Goal: Transaction & Acquisition: Purchase product/service

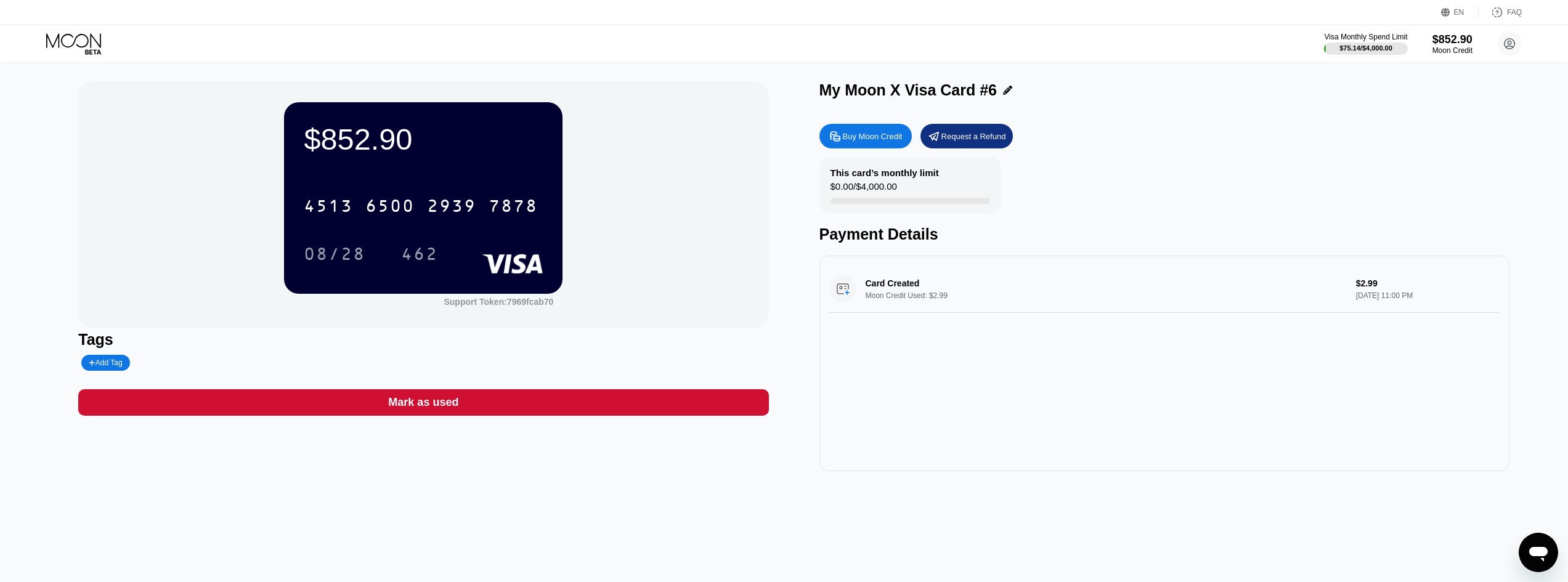
click at [66, 41] on icon at bounding box center [75, 44] width 57 height 21
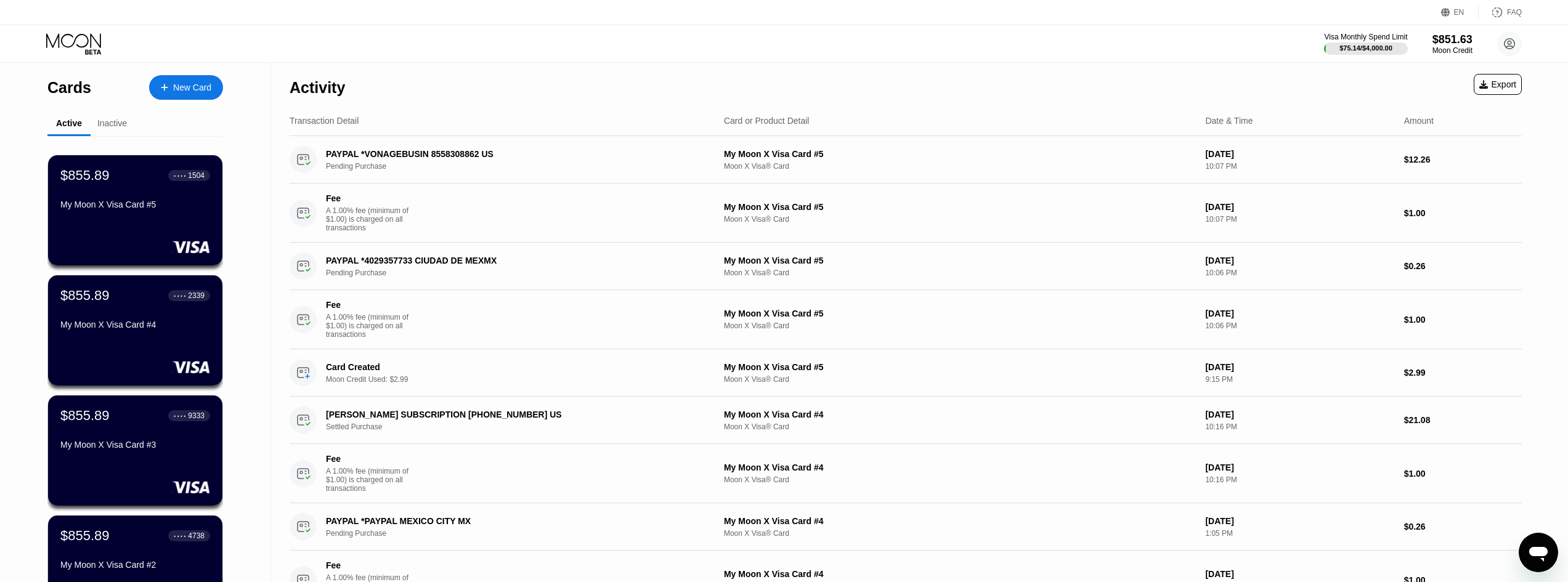
click at [184, 88] on div "New Card" at bounding box center [192, 88] width 39 height 11
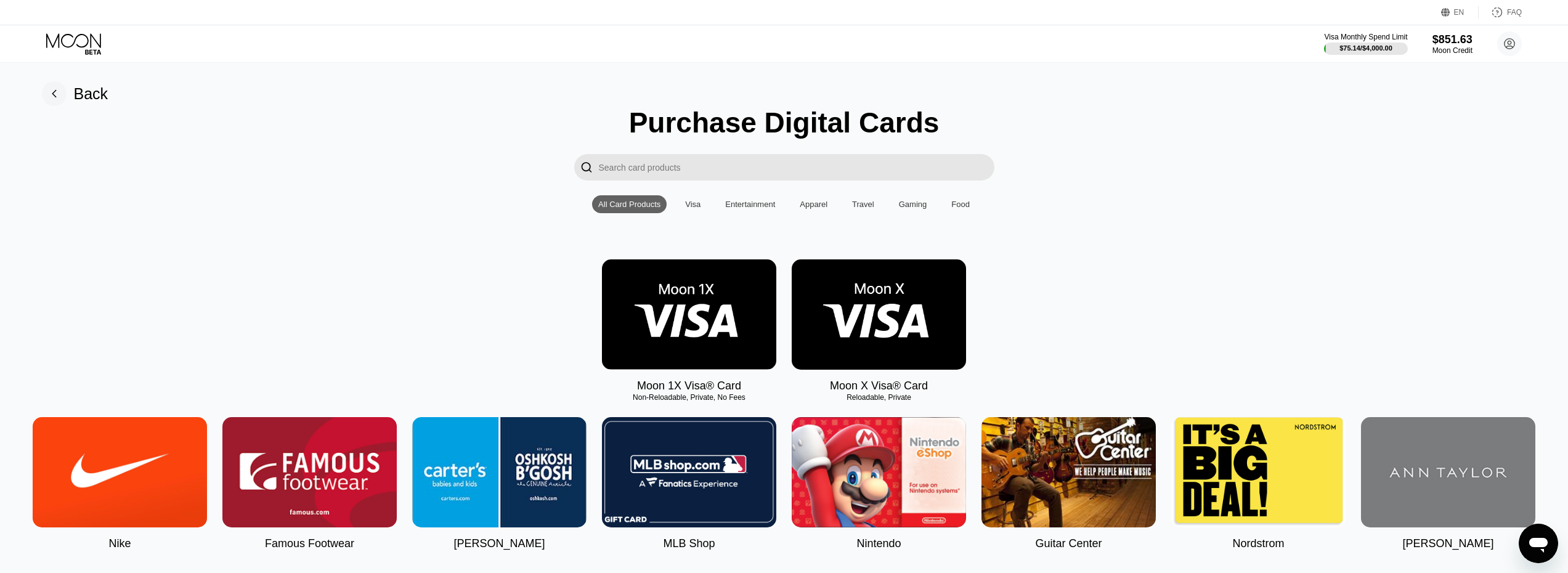
click at [882, 298] on img at bounding box center [878, 314] width 175 height 110
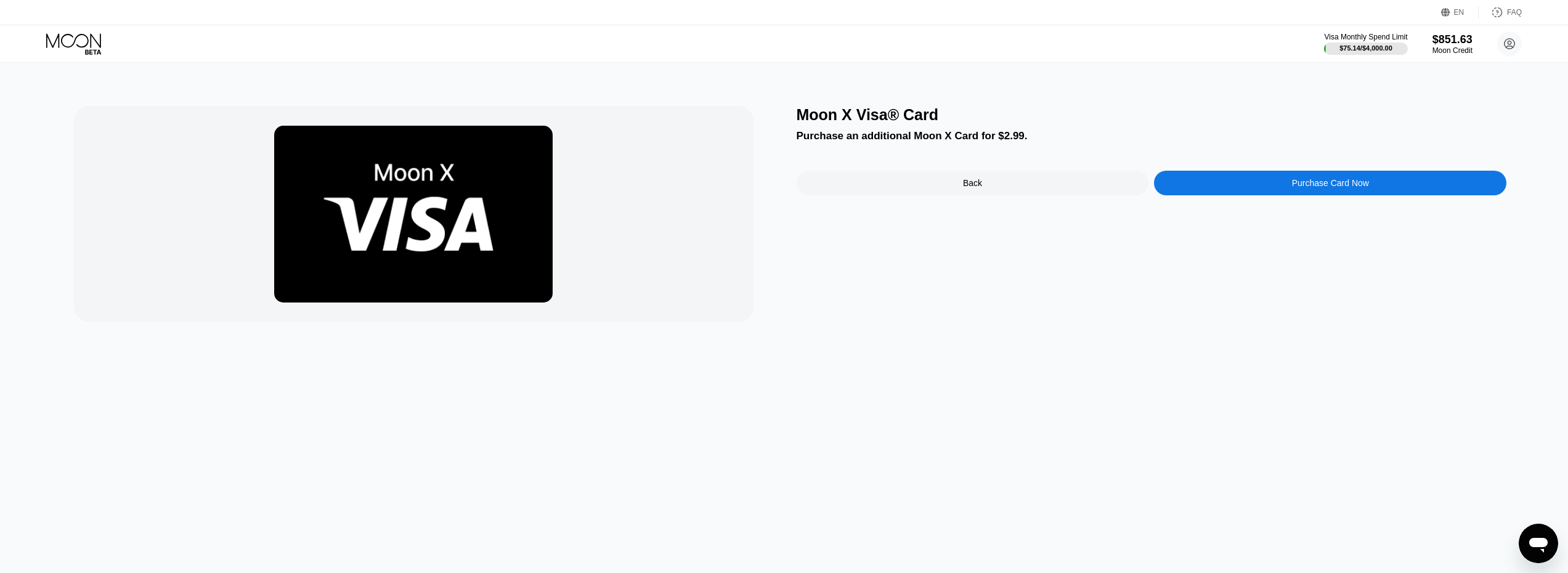
click at [1317, 187] on div "Purchase Card Now" at bounding box center [1331, 183] width 77 height 10
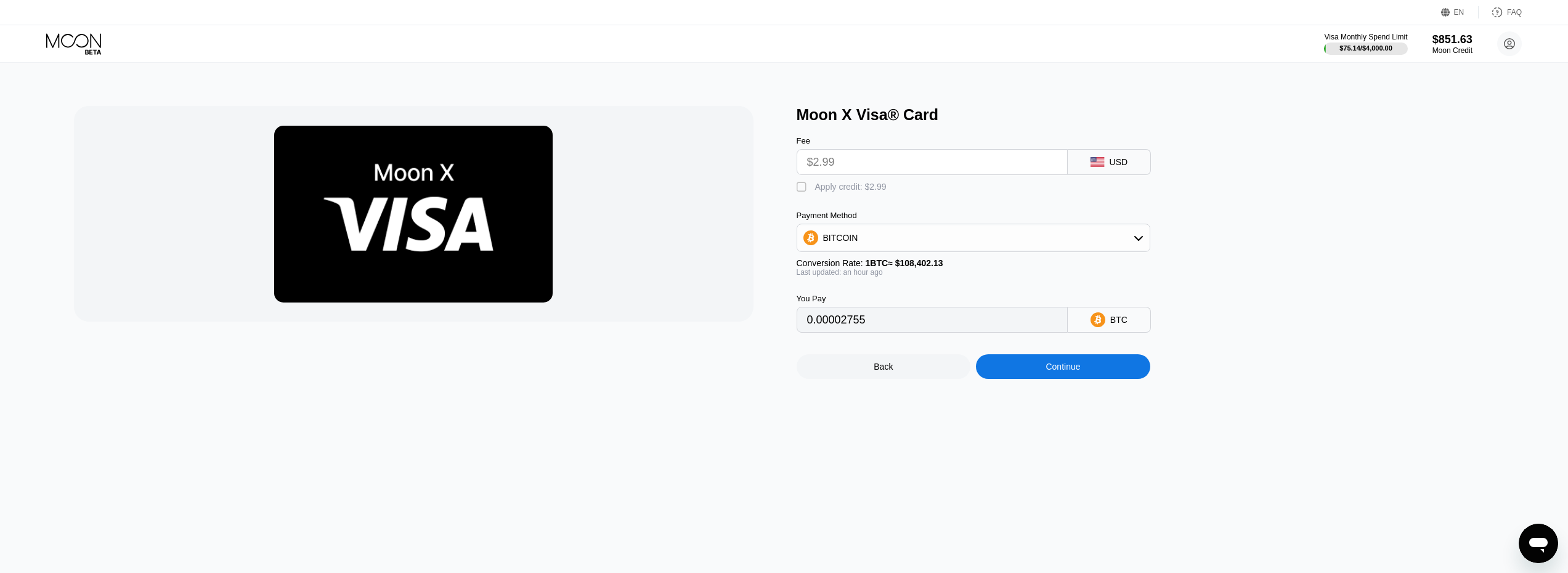
click at [801, 193] on div "" at bounding box center [802, 187] width 12 height 12
type input "0"
click at [1088, 379] on div "Continue" at bounding box center [1063, 366] width 175 height 25
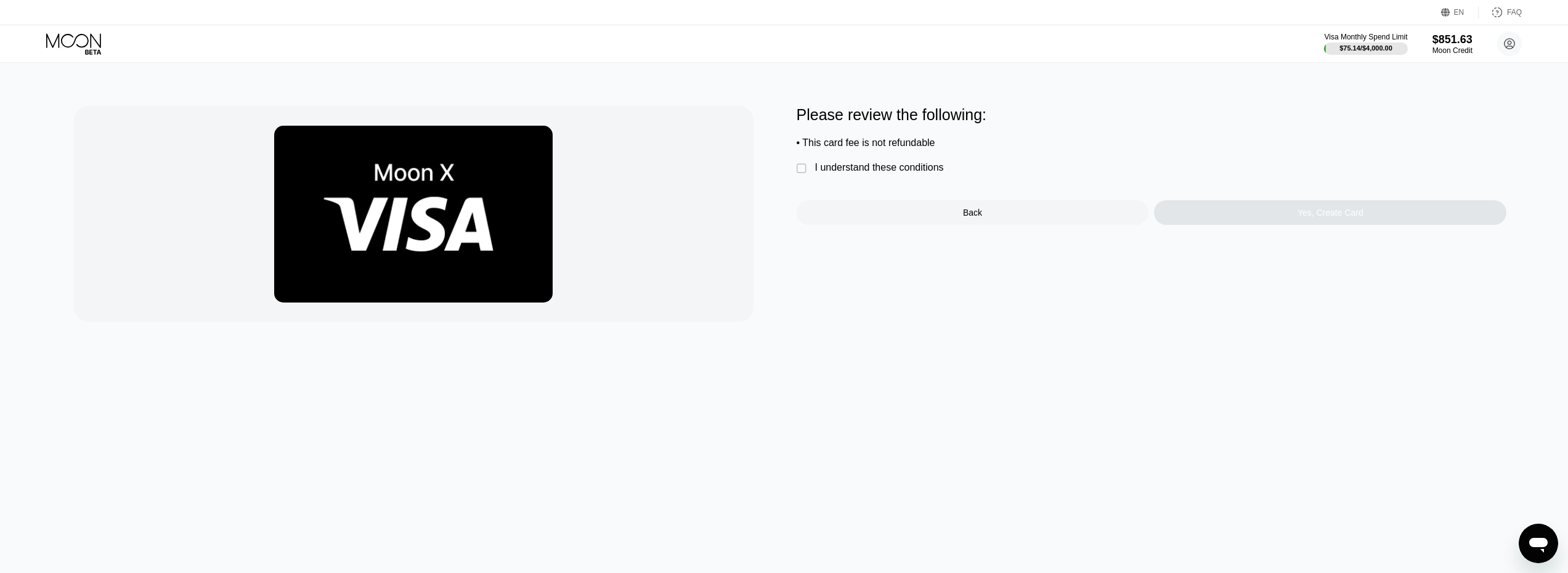
drag, startPoint x: 799, startPoint y: 175, endPoint x: 905, endPoint y: 184, distance: 106.4
click at [800, 175] on div "" at bounding box center [802, 168] width 12 height 12
click at [1304, 225] on div "Yes, Create Card" at bounding box center [1330, 212] width 353 height 25
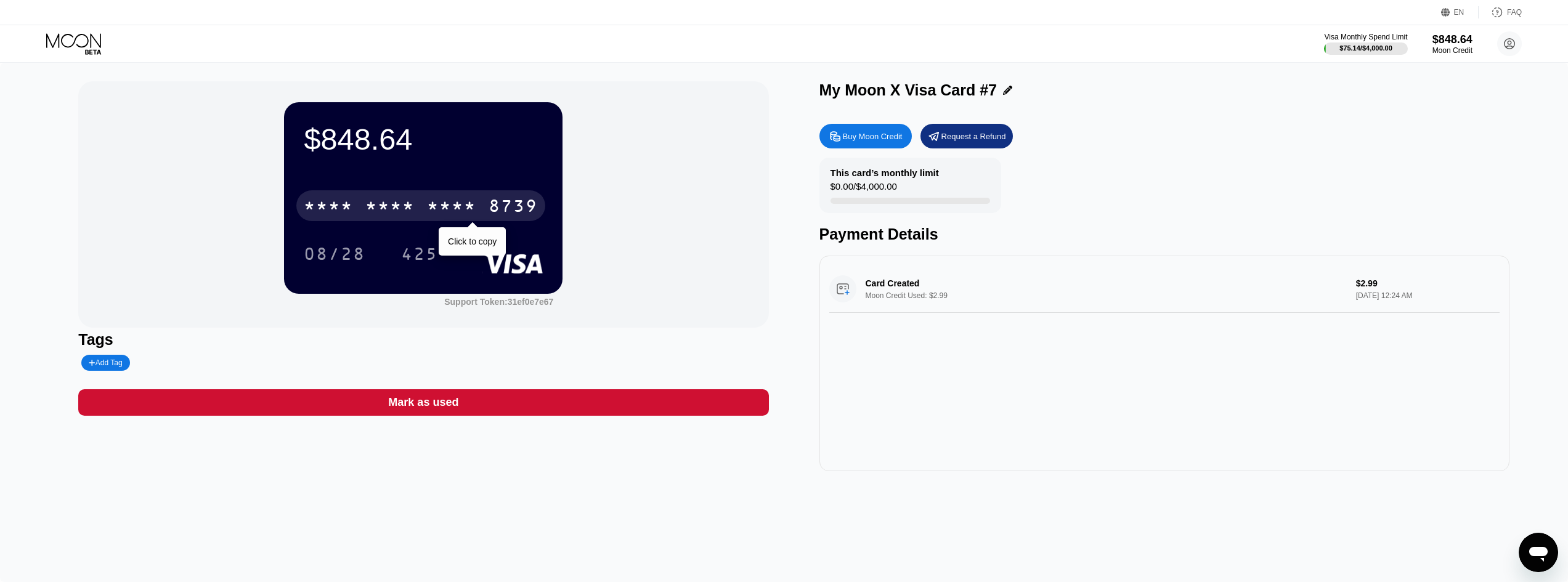
click at [417, 212] on div "* * * * * * * * * * * * 8739" at bounding box center [421, 206] width 249 height 31
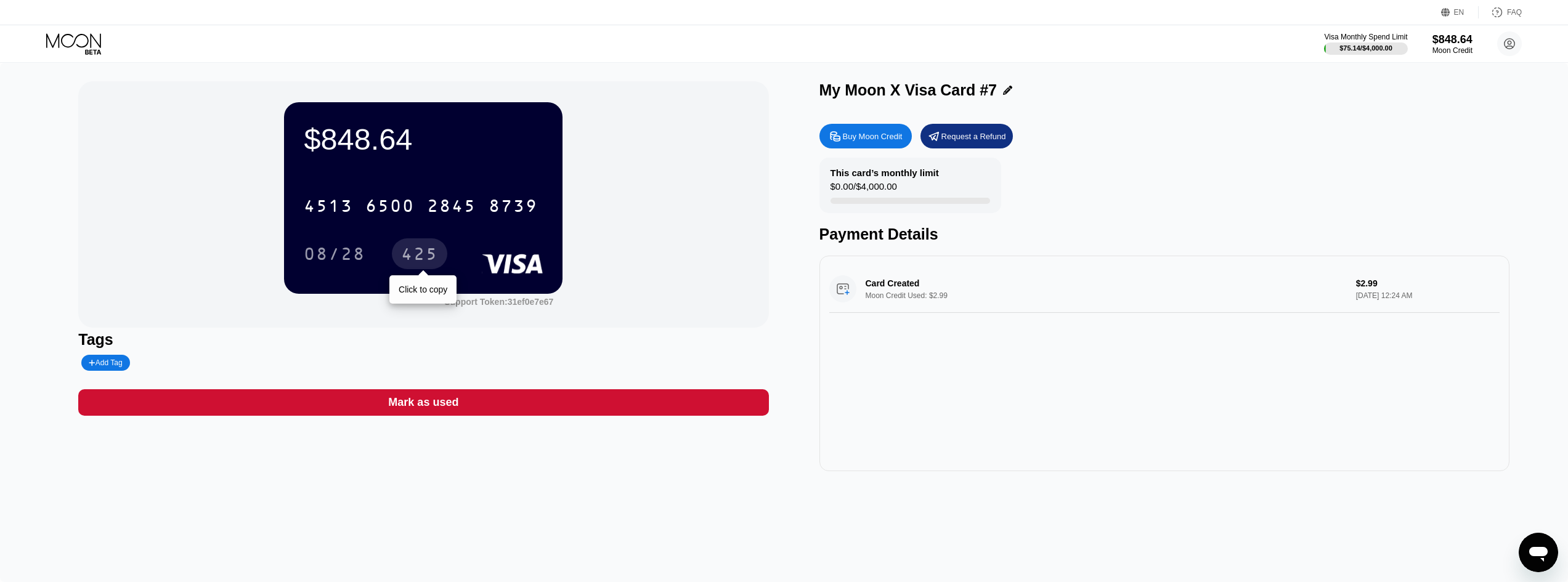
click at [432, 259] on div "425" at bounding box center [419, 256] width 37 height 20
